Goal: Book appointment/travel/reservation

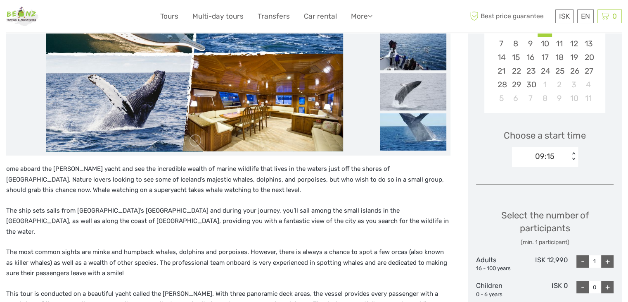
scroll to position [207, 0]
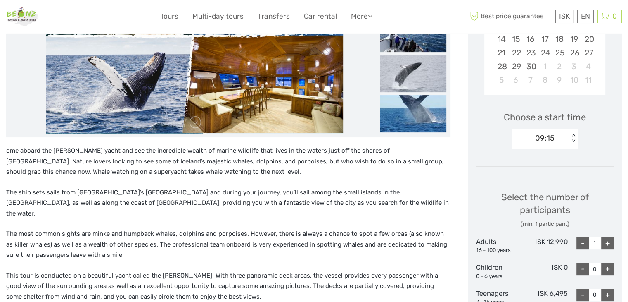
click at [559, 136] on div "09:15" at bounding box center [540, 138] width 57 height 12
click at [533, 176] on div "13:15" at bounding box center [545, 177] width 58 height 14
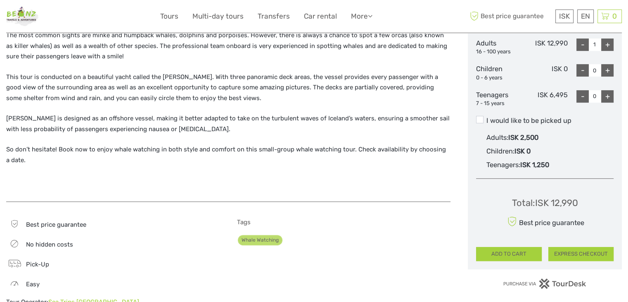
scroll to position [413, 0]
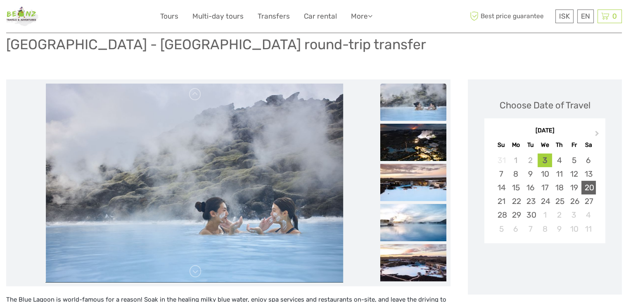
click at [587, 186] on div "20" at bounding box center [589, 188] width 14 height 14
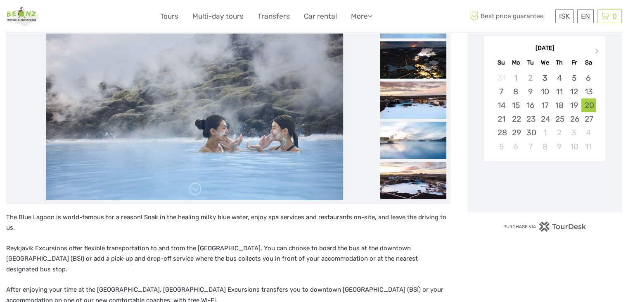
scroll to position [184, 0]
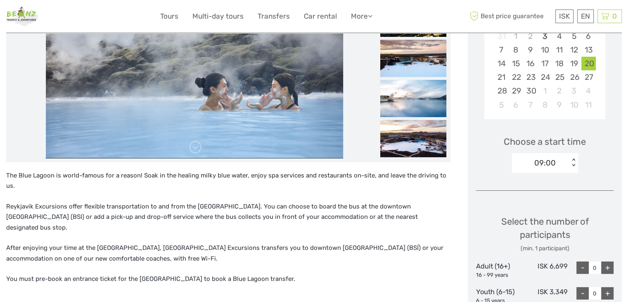
click at [564, 164] on div "09:00" at bounding box center [540, 163] width 57 height 12
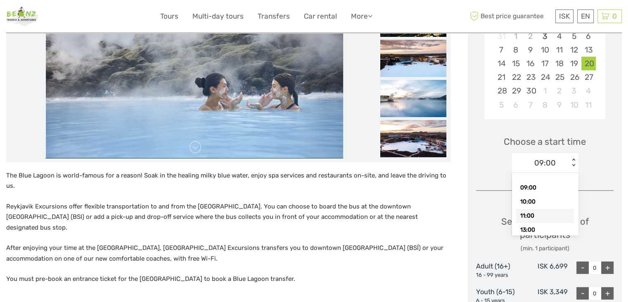
click at [528, 227] on div "13:00" at bounding box center [545, 230] width 58 height 14
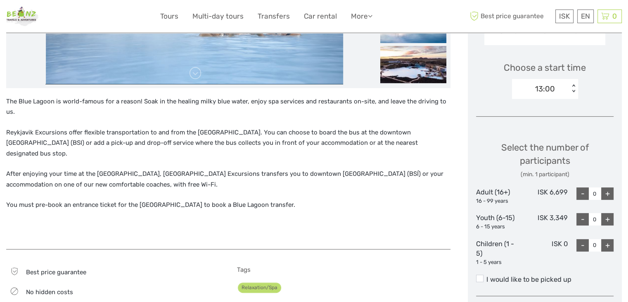
scroll to position [266, 0]
